Goal: Find specific page/section: Find specific page/section

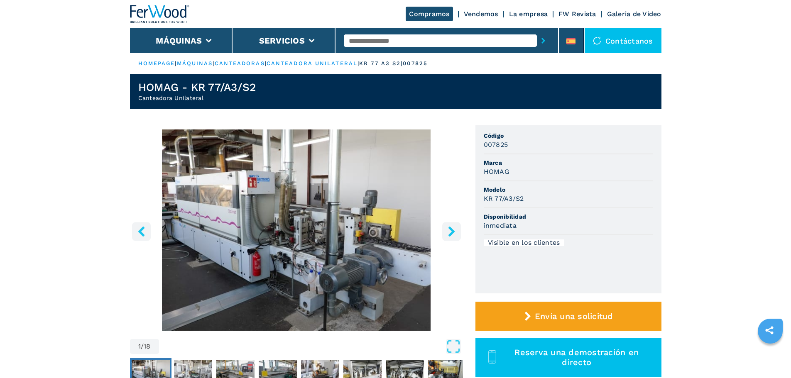
click at [181, 36] on button "Máquinas" at bounding box center [179, 41] width 46 height 10
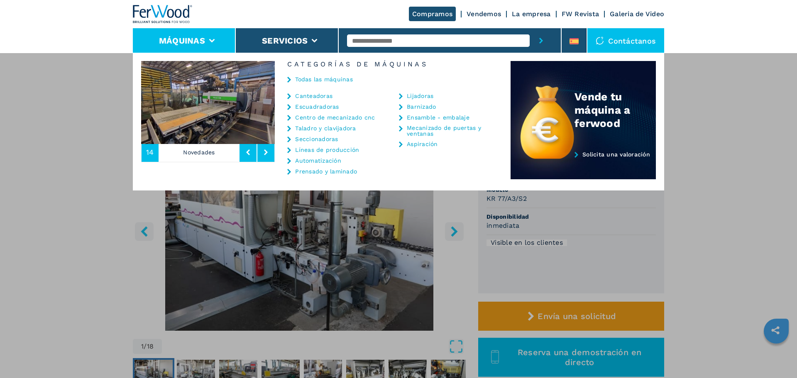
click at [337, 81] on link "Todas las máquinas" at bounding box center [324, 79] width 58 height 6
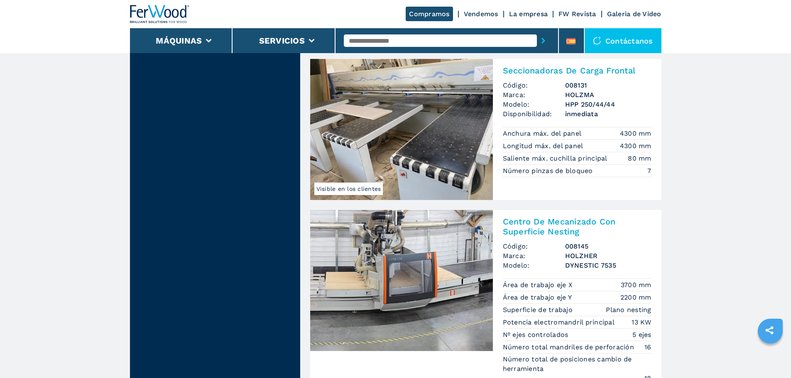
scroll to position [1204, 0]
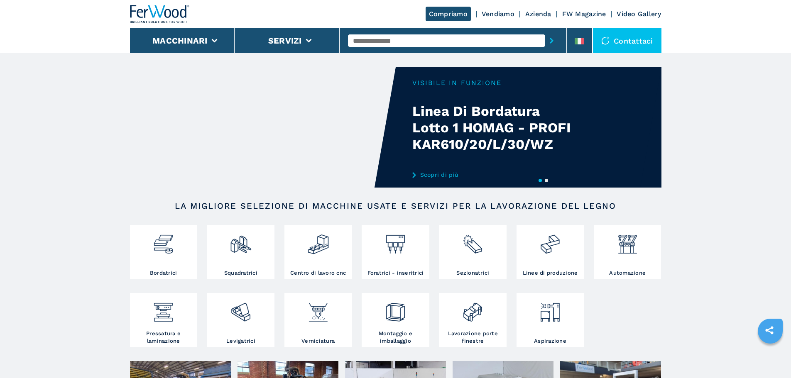
click at [548, 182] on button "2" at bounding box center [546, 180] width 3 height 3
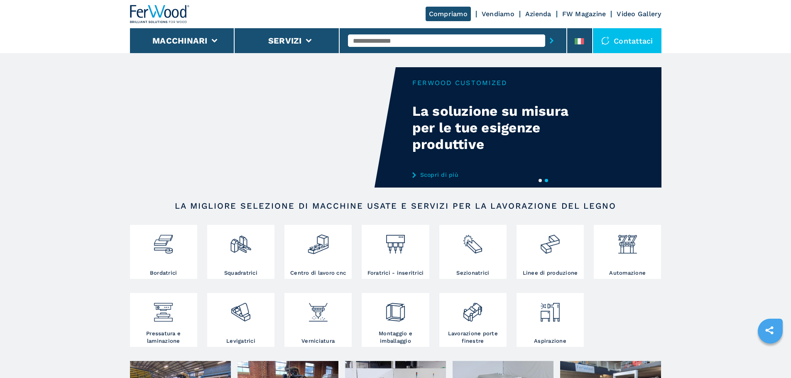
click at [539, 182] on button "1" at bounding box center [540, 180] width 3 height 3
drag, startPoint x: 539, startPoint y: 184, endPoint x: 538, endPoint y: 179, distance: 4.3
click at [539, 179] on button "1" at bounding box center [540, 180] width 3 height 3
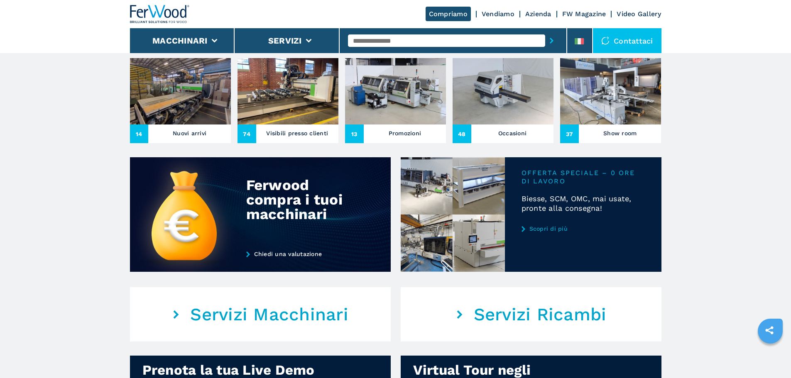
scroll to position [291, 0]
